Goal: Task Accomplishment & Management: Use online tool/utility

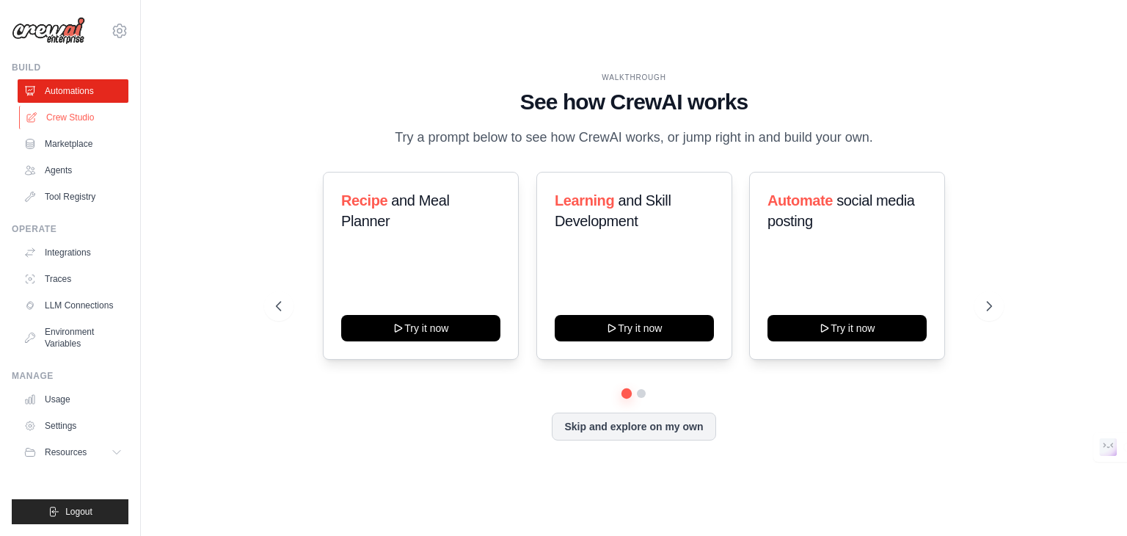
click at [73, 118] on link "Crew Studio" at bounding box center [74, 117] width 111 height 23
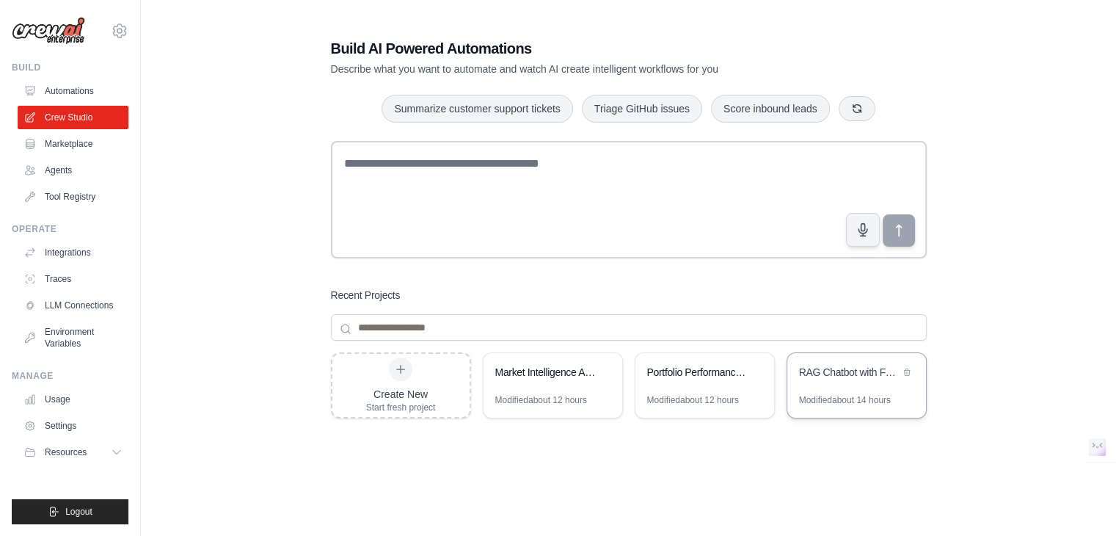
click at [846, 404] on div "Modified about 14 hours" at bounding box center [845, 400] width 92 height 12
click at [697, 366] on div "Portfolio Performance Review Automation" at bounding box center [697, 372] width 101 height 15
click at [539, 392] on div "Market Intelligence Automation" at bounding box center [553, 373] width 139 height 41
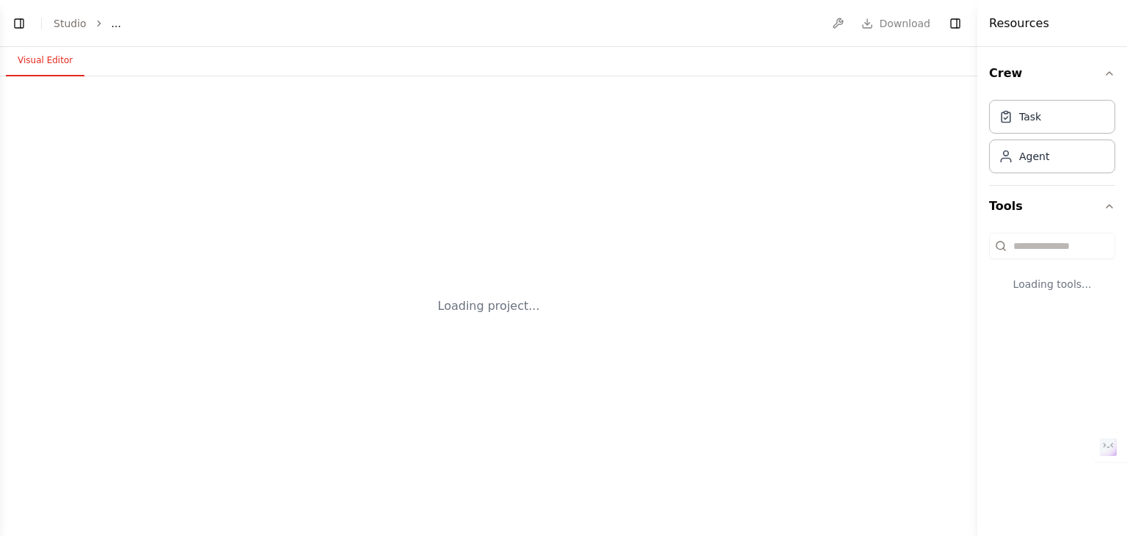
select select "****"
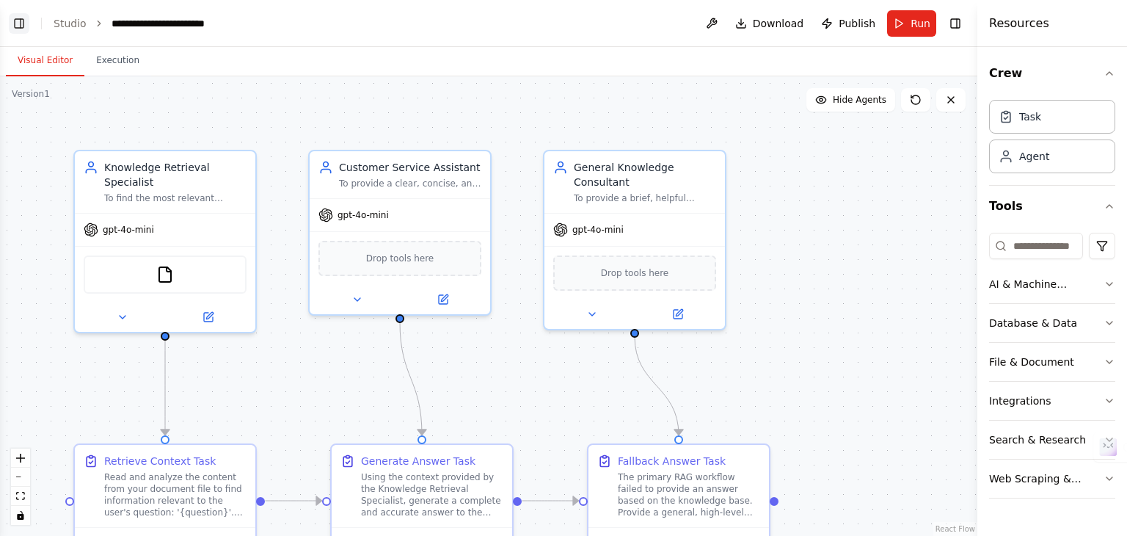
scroll to position [9080, 0]
click at [11, 16] on button "Toggle Left Sidebar" at bounding box center [19, 23] width 21 height 21
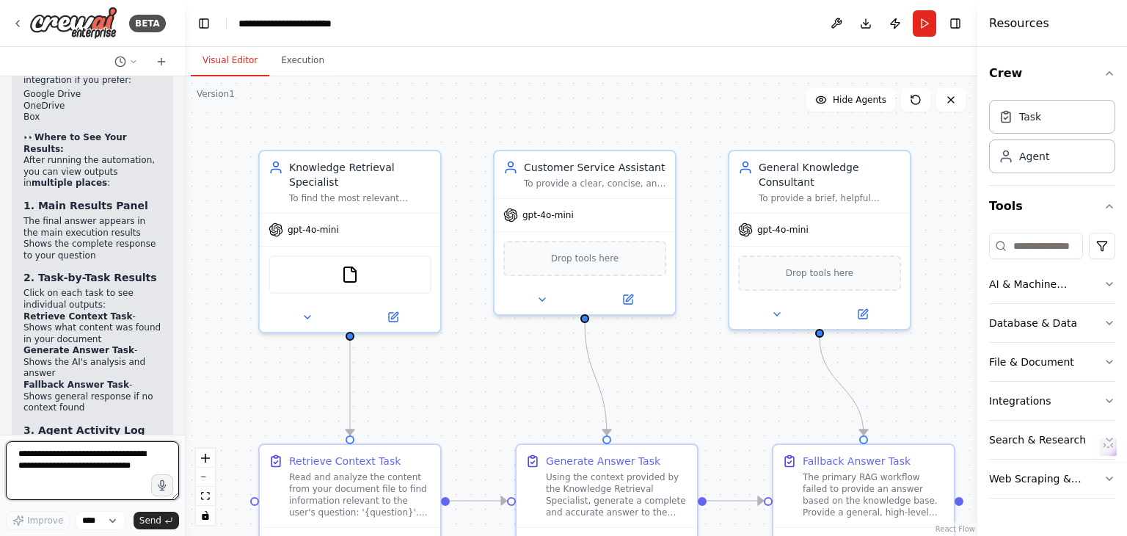
click at [73, 473] on textarea at bounding box center [92, 470] width 173 height 59
type textarea "**********"
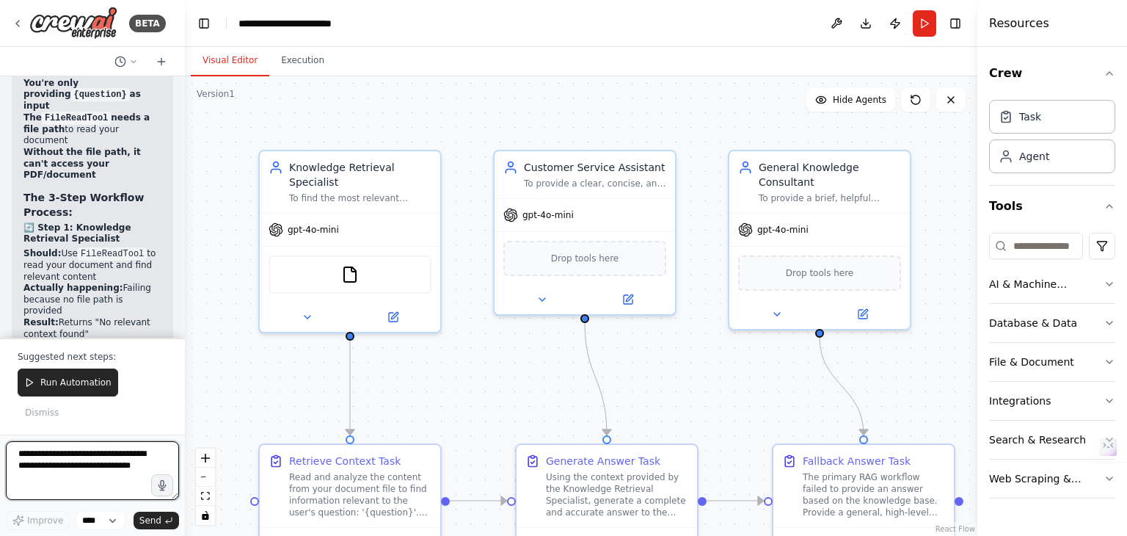
scroll to position [10238, 0]
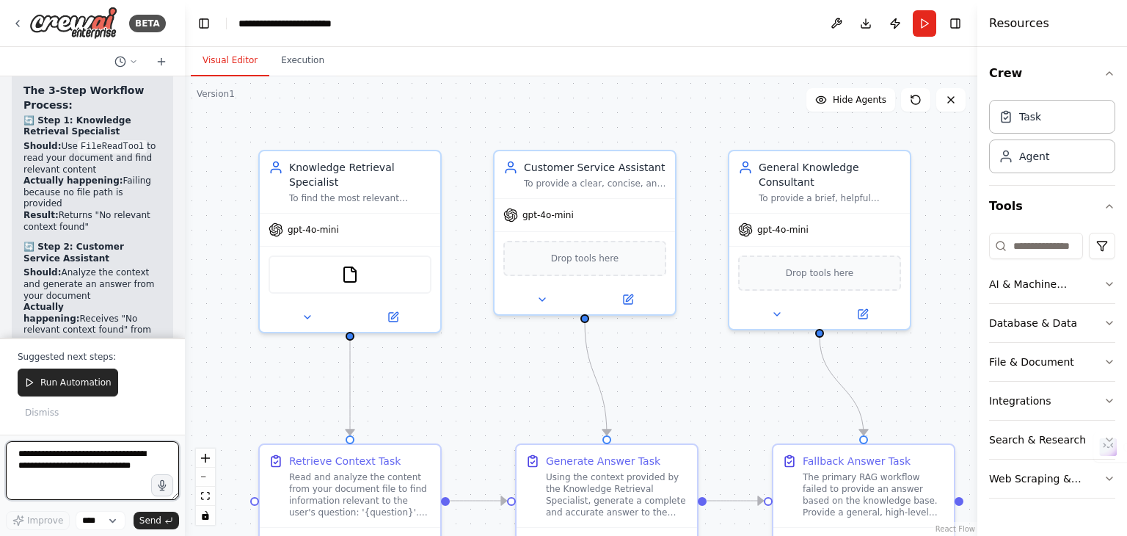
click at [77, 453] on textarea at bounding box center [92, 470] width 173 height 59
type textarea "**********"
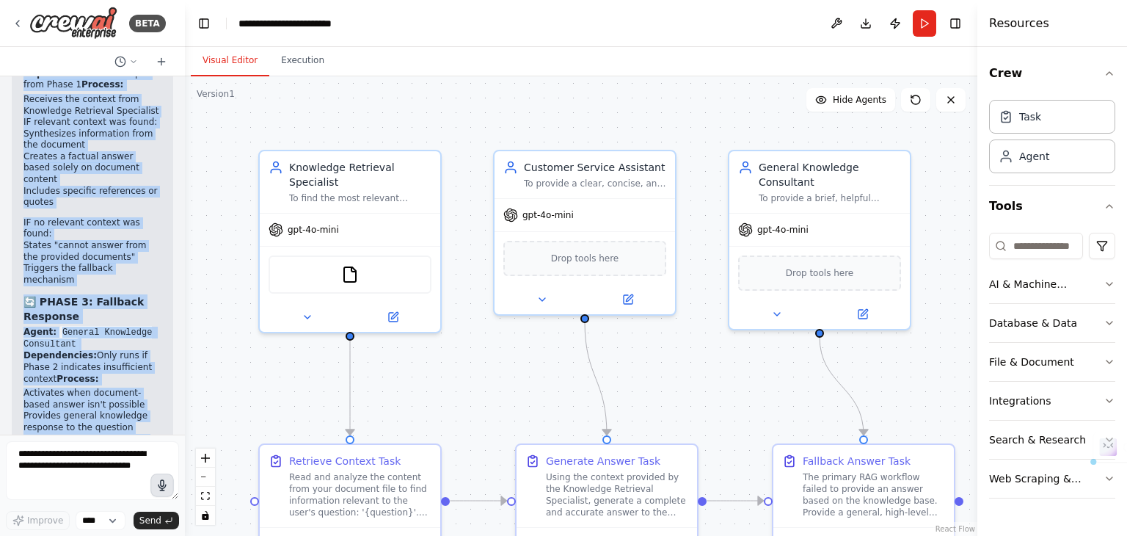
scroll to position [11830, 0]
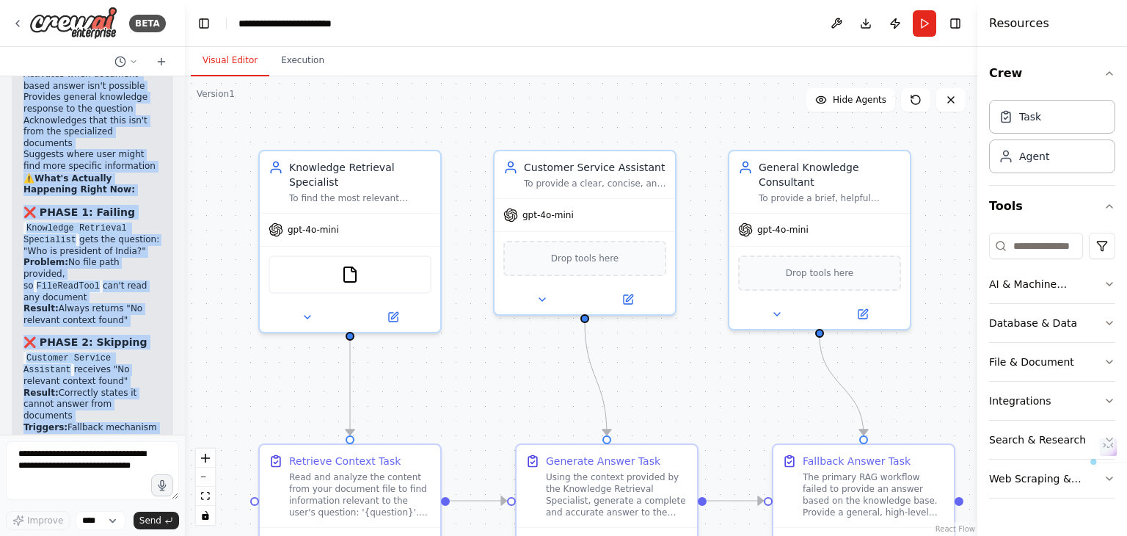
drag, startPoint x: 26, startPoint y: 186, endPoint x: 104, endPoint y: 264, distance: 110.0
click at [104, 264] on div "🔄 Your RAG Workflow Process - Complete Breakdown: The Design - How It Should Wo…" at bounding box center [92, 117] width 138 height 1638
copy div "🔄 Your RAG Workflow Process - Complete Breakdown: The Design - How It Should Wo…"
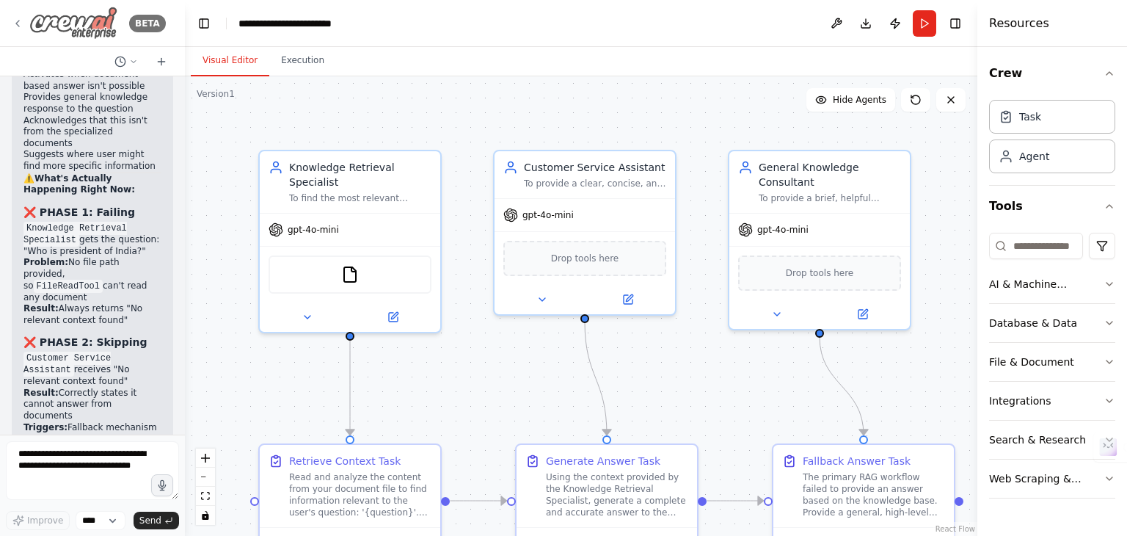
click at [24, 18] on div "BETA" at bounding box center [89, 23] width 154 height 33
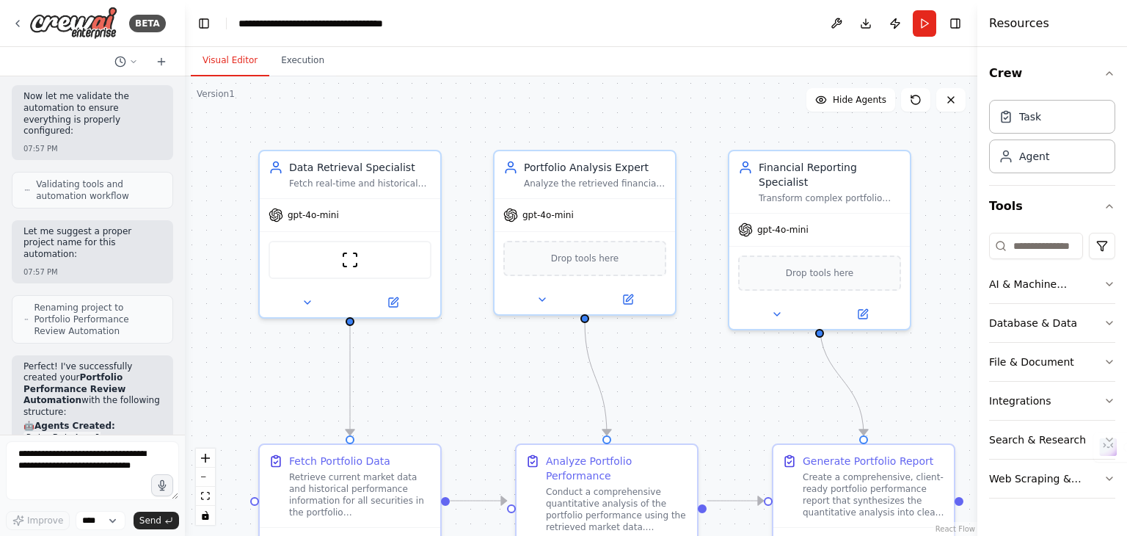
scroll to position [1785, 0]
click at [62, 470] on textarea at bounding box center [92, 470] width 173 height 59
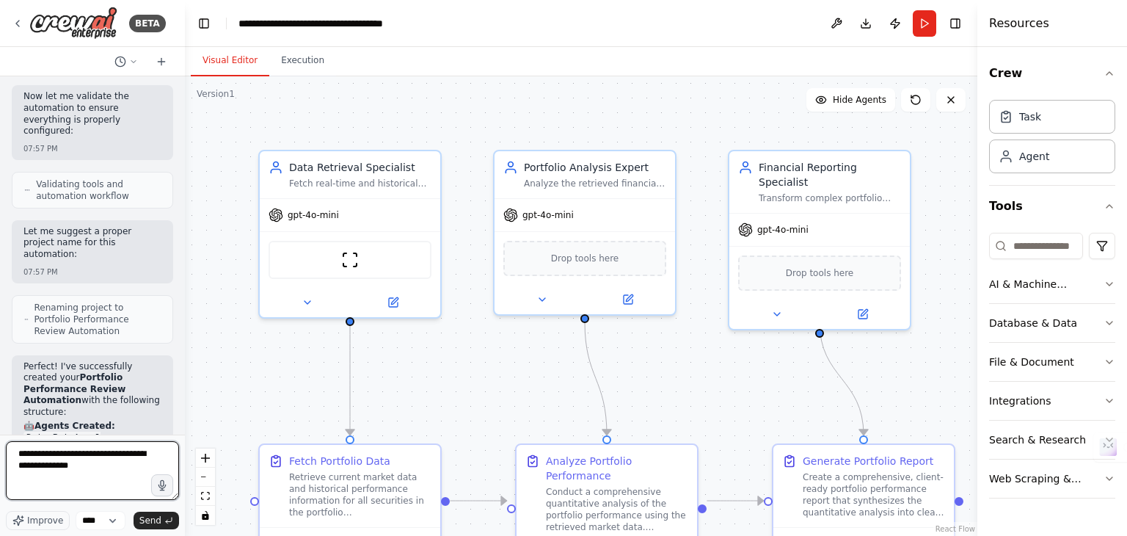
type textarea "**********"
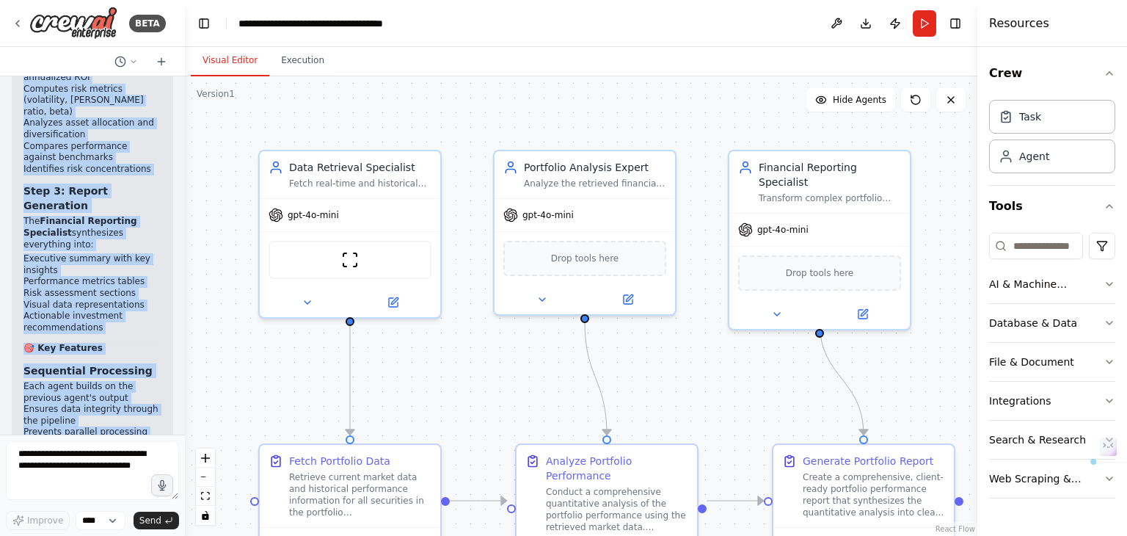
scroll to position [5385, 0]
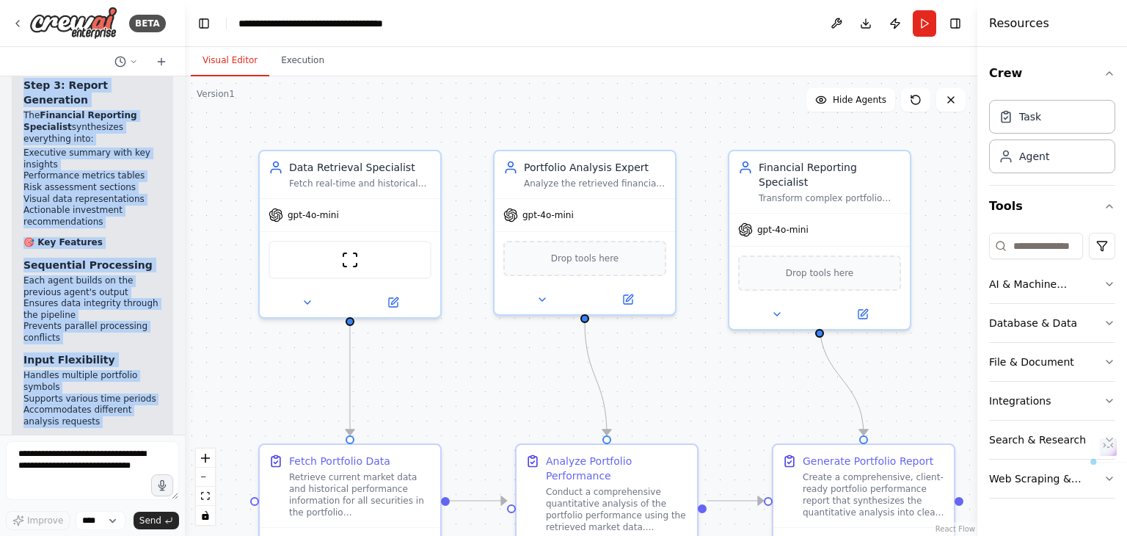
drag, startPoint x: 24, startPoint y: 379, endPoint x: 79, endPoint y: 396, distance: 57.4
copy div "Portfolio Performance Review Automation - Complete Workflow Structure 📊 Overvie…"
click at [143, 436] on h3 "Professional Output" at bounding box center [92, 443] width 138 height 15
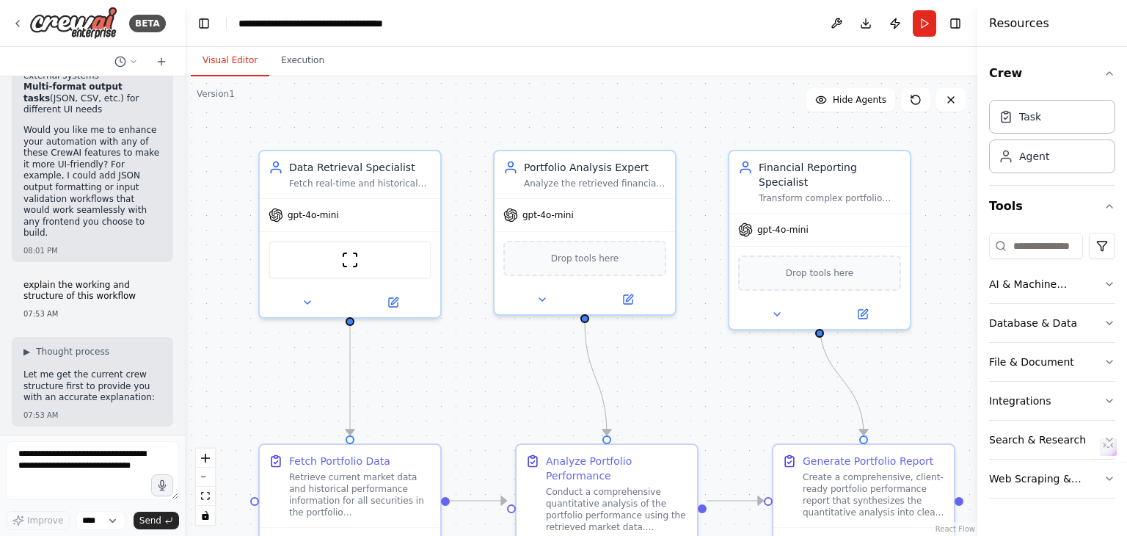
scroll to position [3389, 0]
click at [14, 24] on icon at bounding box center [18, 24] width 12 height 12
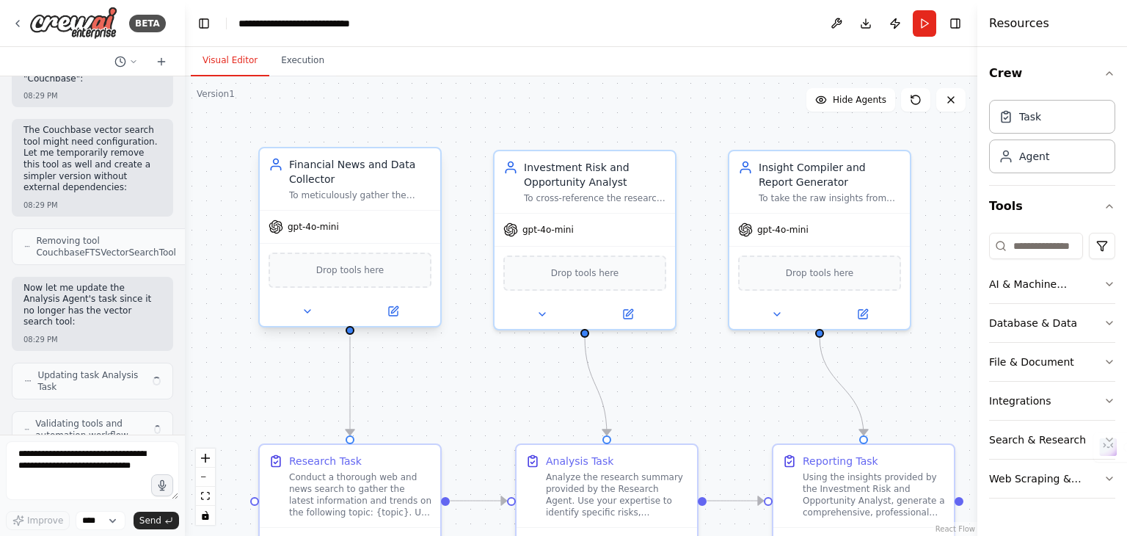
scroll to position [8930, 0]
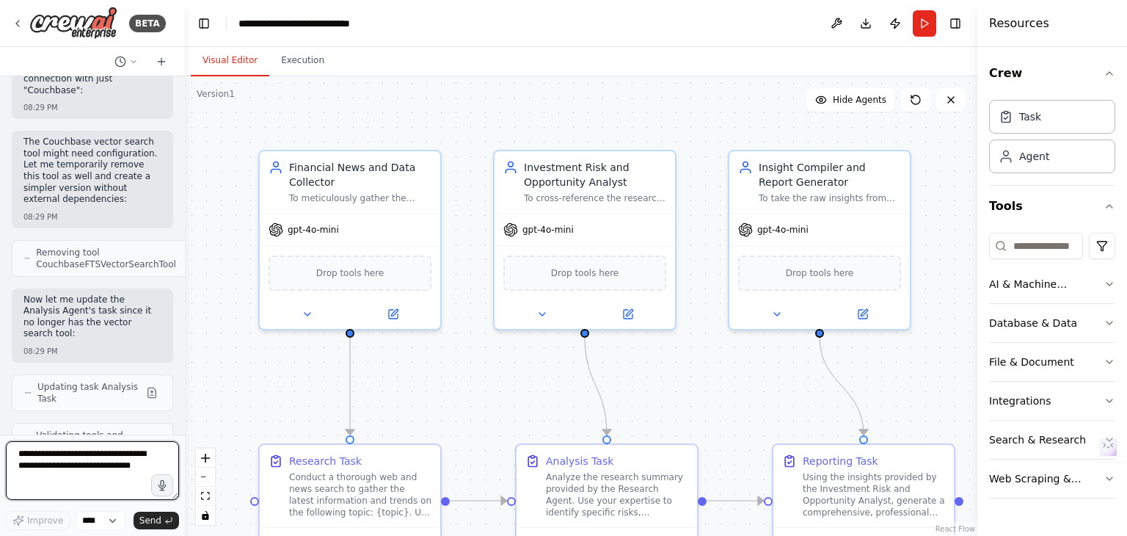
click at [84, 468] on textarea at bounding box center [92, 470] width 173 height 59
type textarea "**********"
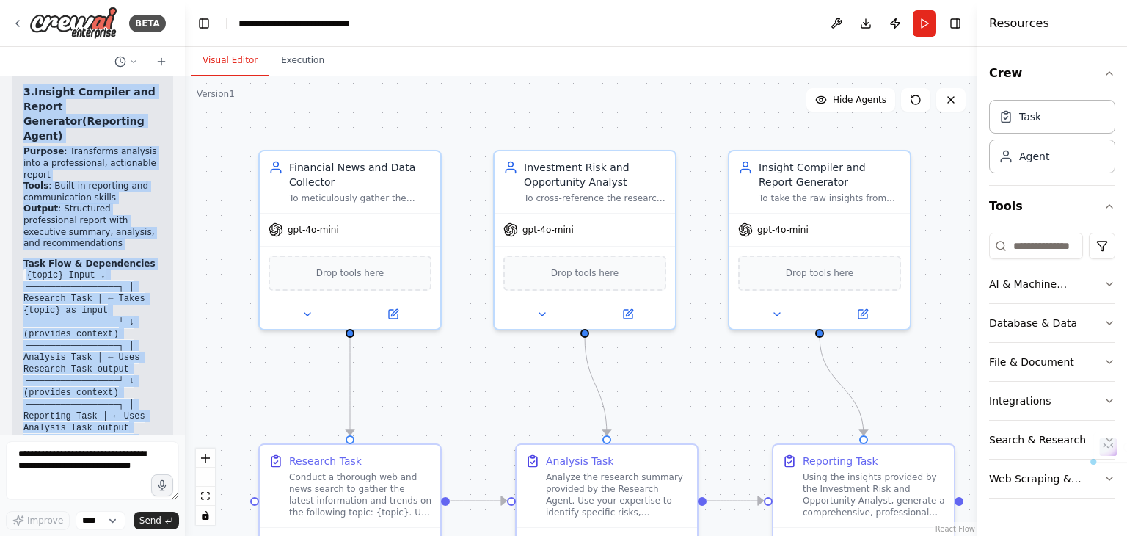
scroll to position [10399, 0]
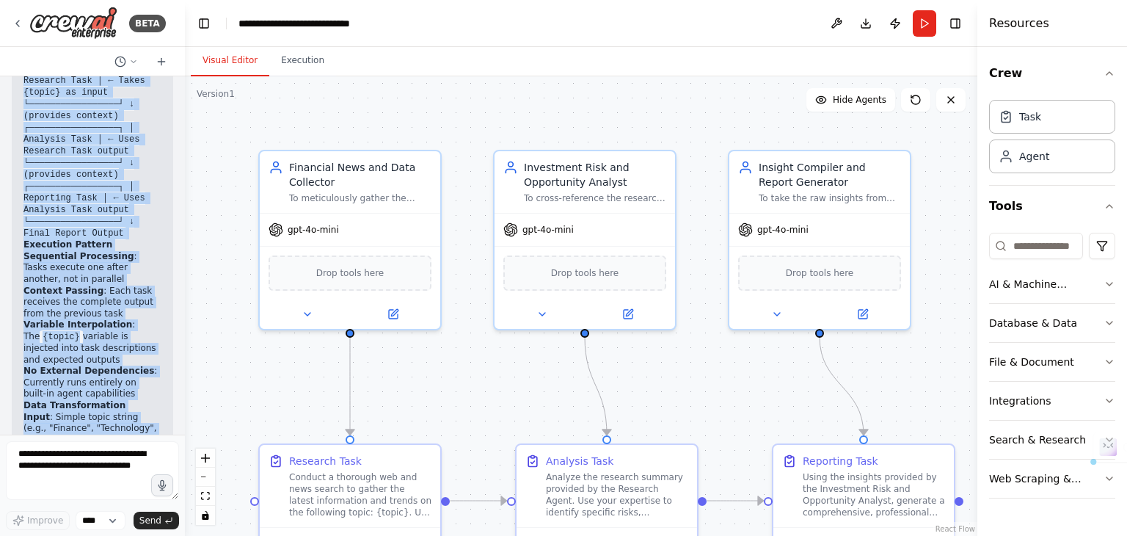
drag, startPoint x: 26, startPoint y: 300, endPoint x: 79, endPoint y: 396, distance: 109.1
click at [79, 396] on div "Here's how your Market Intelligence Automation workflow is structured and opera…" at bounding box center [92, 101] width 138 height 1420
copy div "Here's how your Market Intelligence Automation workflow is structured and opera…"
click at [256, 123] on div ".deletable-edge-delete-btn { width: 20px; height: 20px; border: 0px solid #ffff…" at bounding box center [581, 305] width 793 height 459
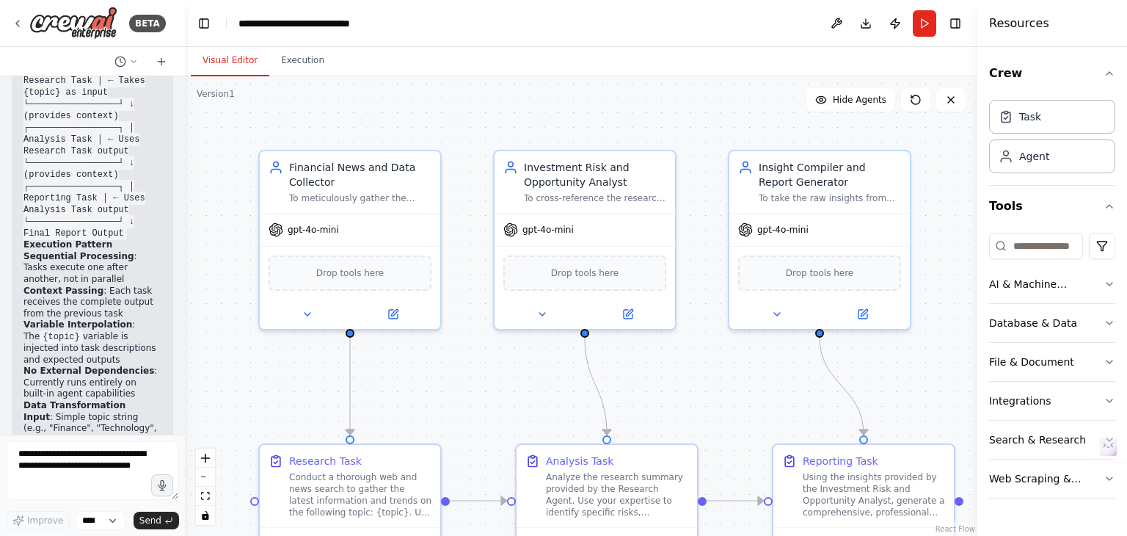
click at [573, 39] on header "**********" at bounding box center [581, 23] width 793 height 47
